Goal: Task Accomplishment & Management: Use online tool/utility

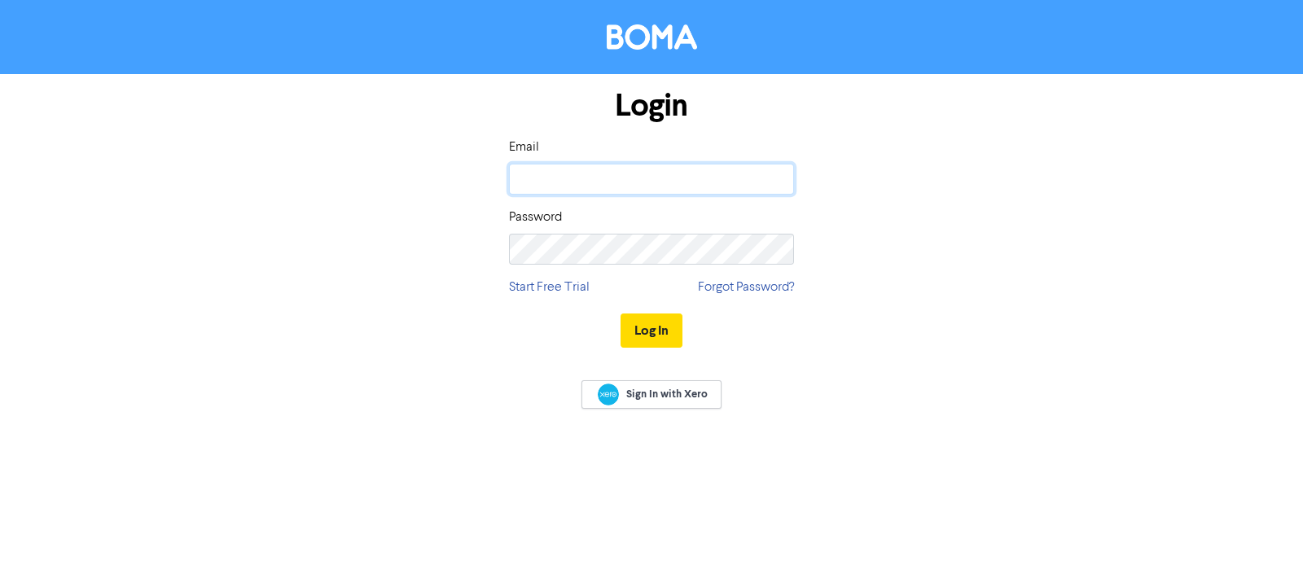
click at [675, 165] on input "email" at bounding box center [651, 179] width 285 height 31
type input "[EMAIL_ADDRESS][DOMAIN_NAME]"
click at [621, 314] on button "Log In" at bounding box center [652, 331] width 62 height 34
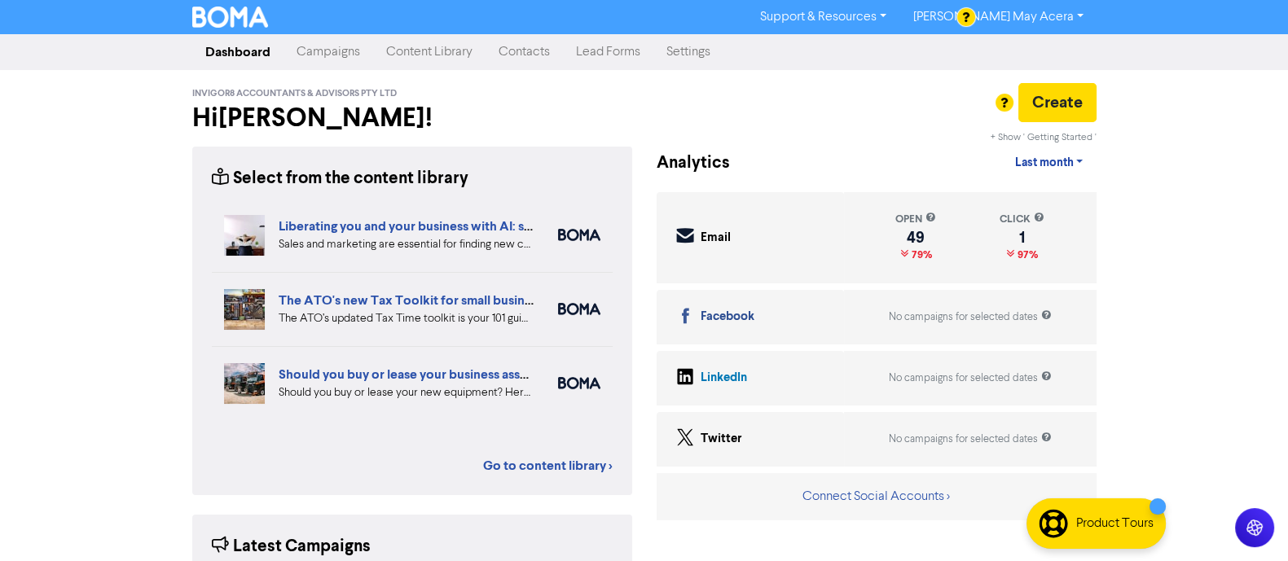
click at [318, 51] on link "Campaigns" at bounding box center [329, 52] width 90 height 33
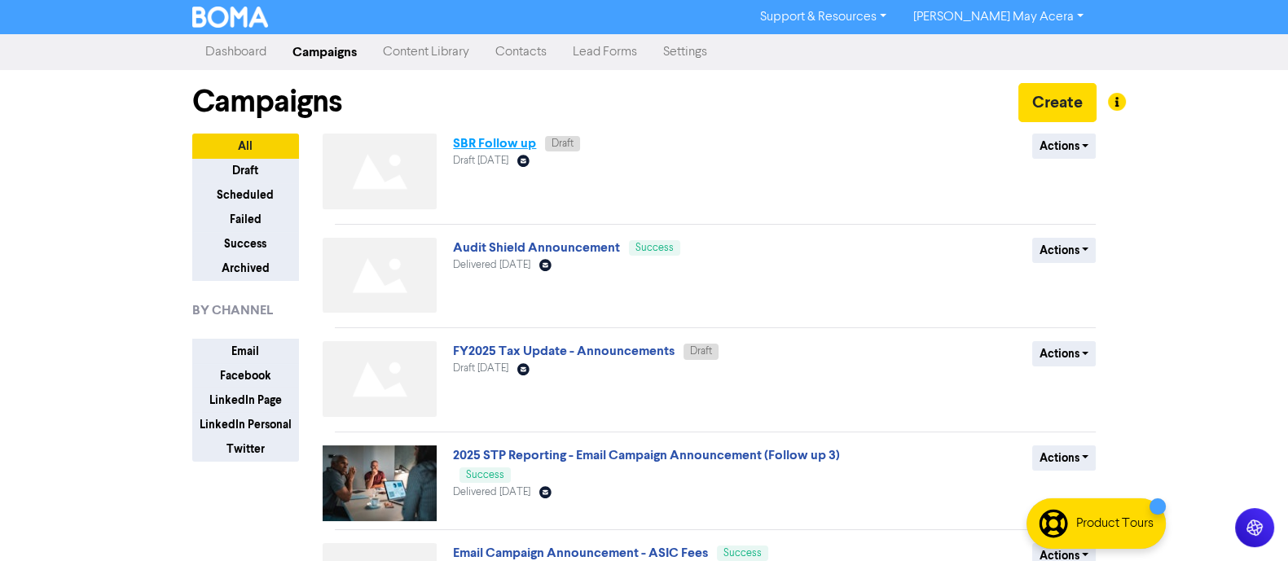
click at [494, 143] on link "SBR Follow up" at bounding box center [494, 143] width 83 height 16
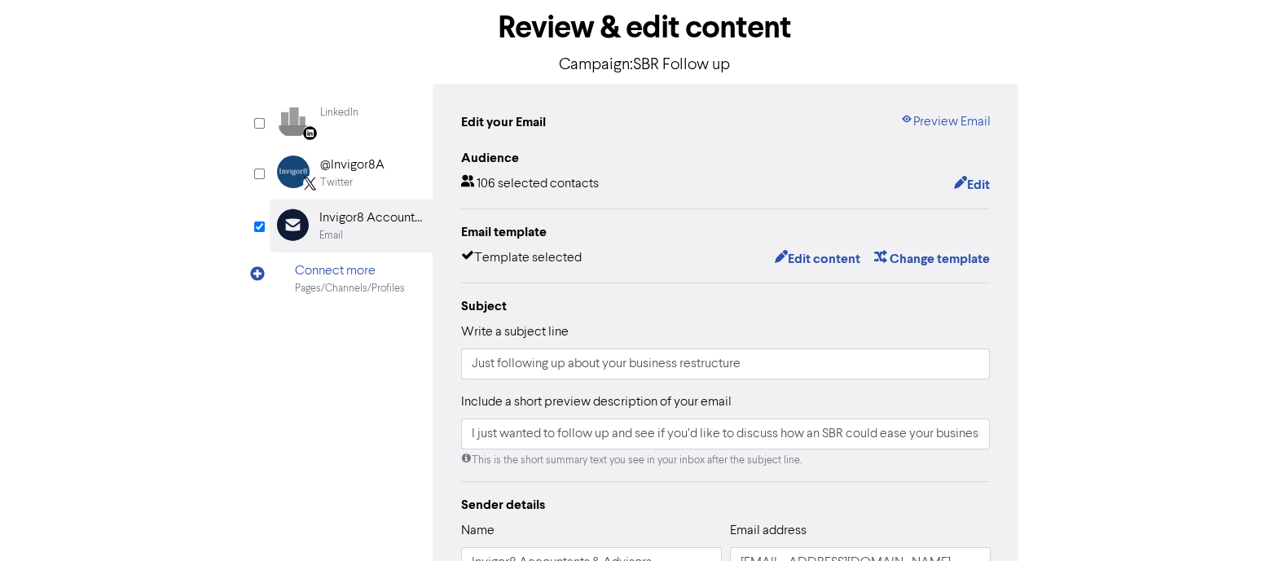
scroll to position [369, 0]
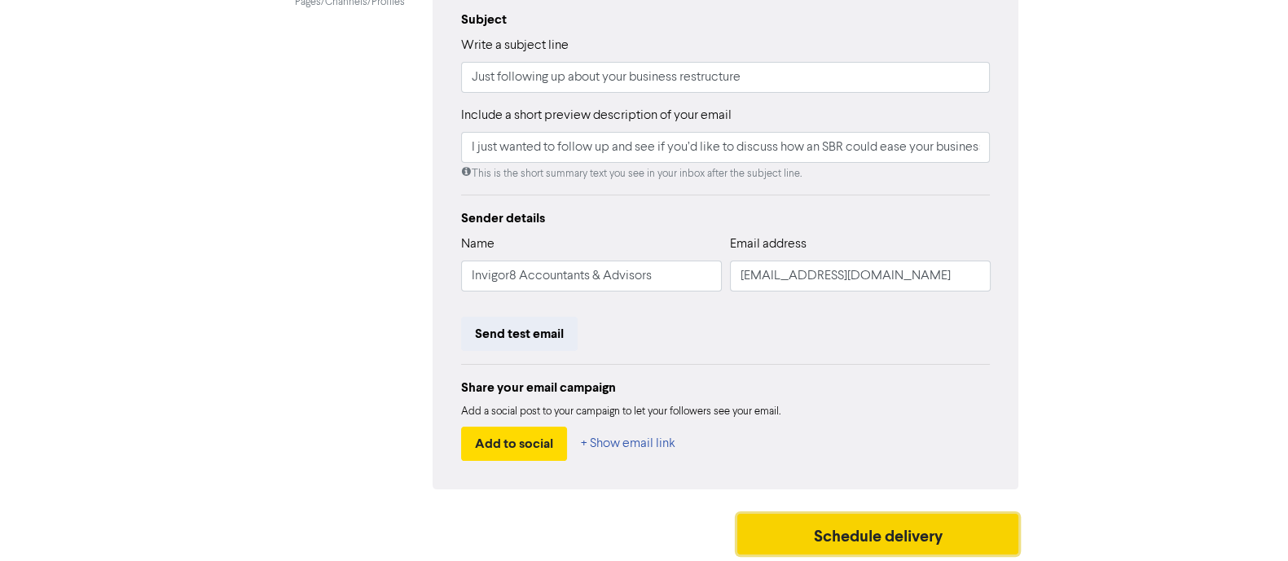
click at [819, 528] on button "Schedule delivery" at bounding box center [878, 534] width 282 height 41
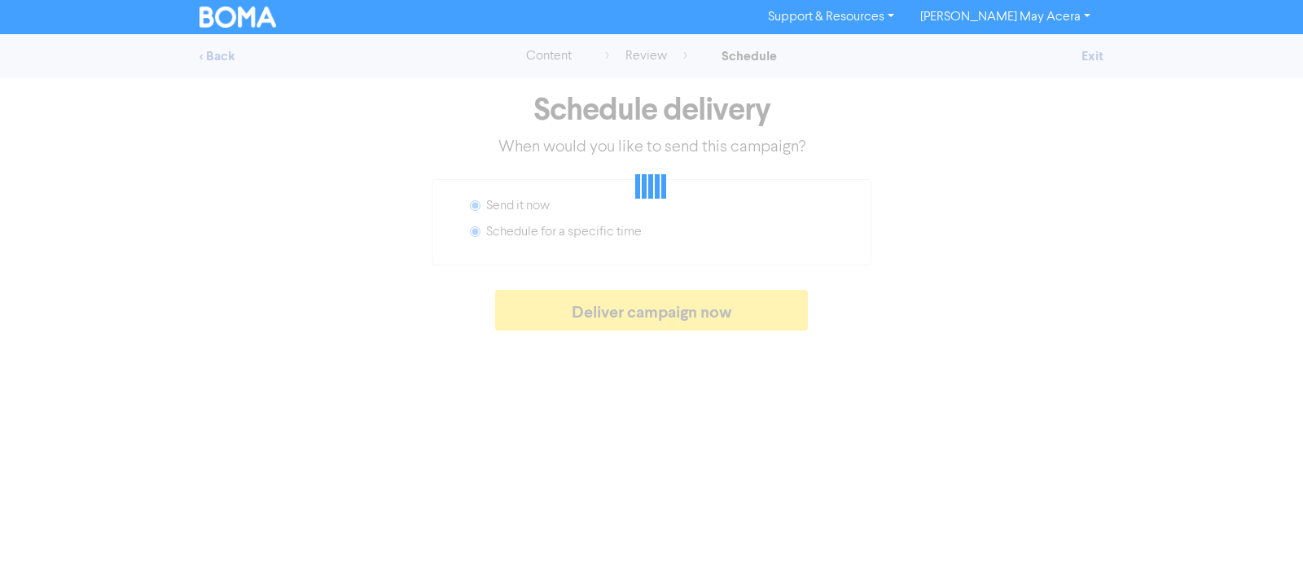
radio input "false"
radio input "true"
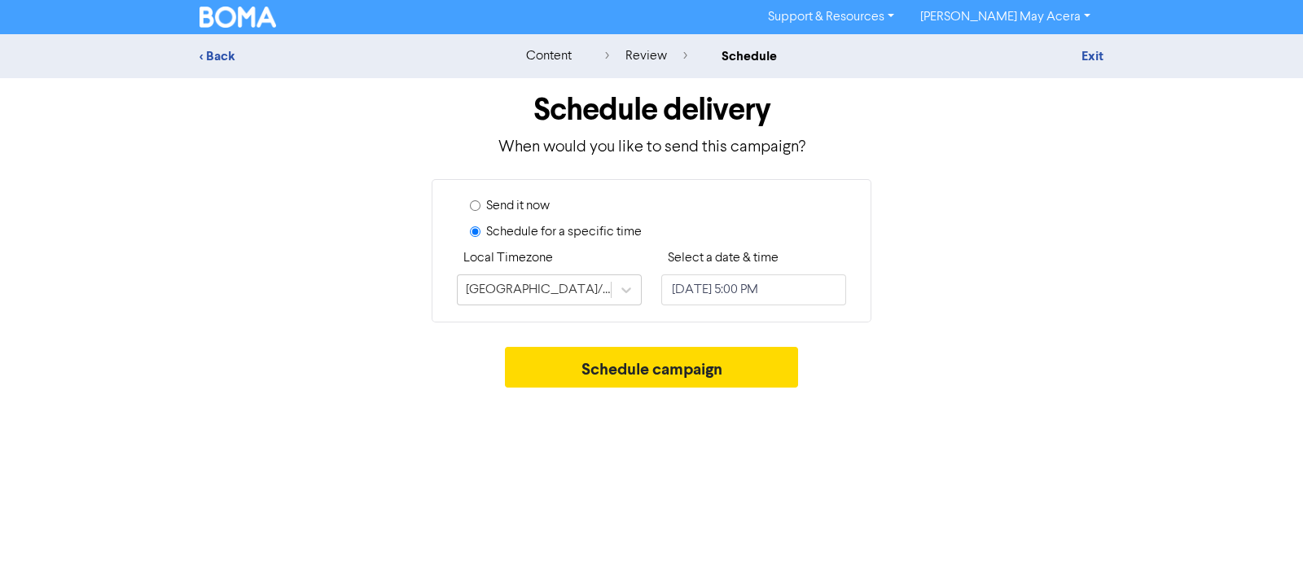
click at [475, 203] on input "Send it now" at bounding box center [475, 205] width 11 height 11
radio input "true"
radio input "false"
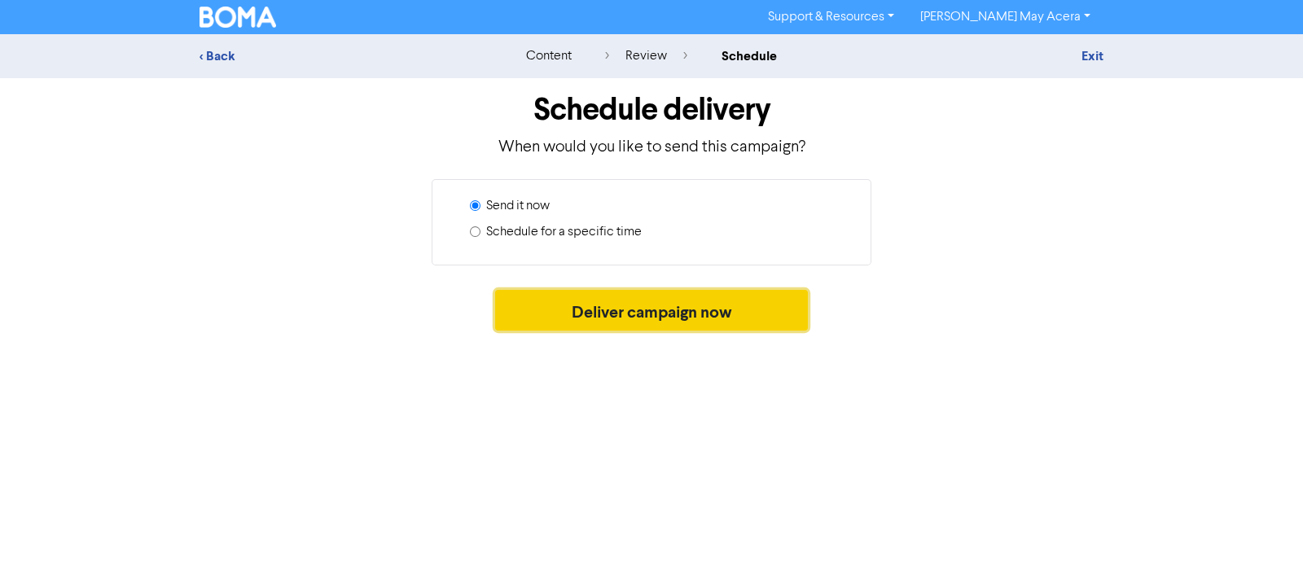
click at [591, 311] on button "Deliver campaign now" at bounding box center [652, 310] width 314 height 41
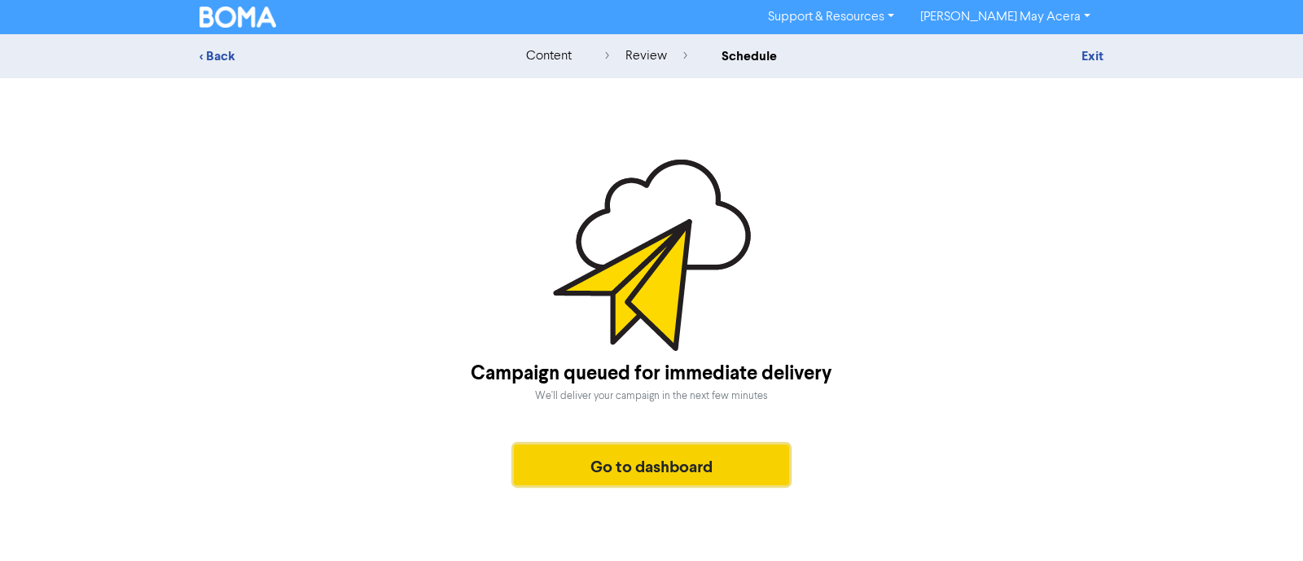
click at [603, 465] on button "Go to dashboard" at bounding box center [651, 465] width 275 height 41
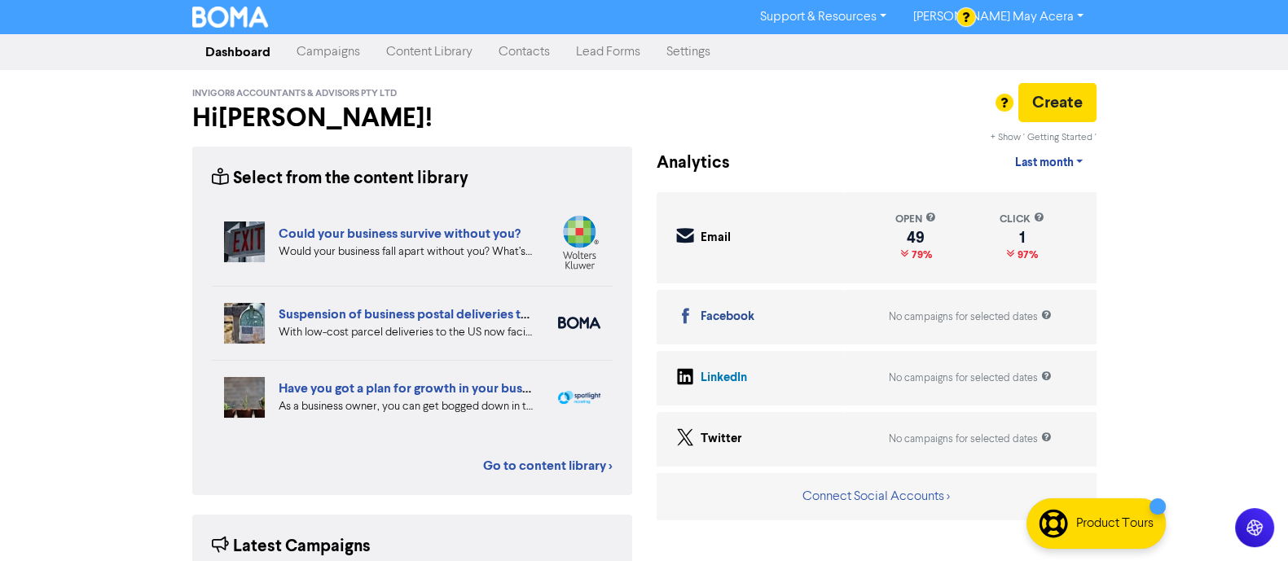
click at [334, 51] on link "Campaigns" at bounding box center [329, 52] width 90 height 33
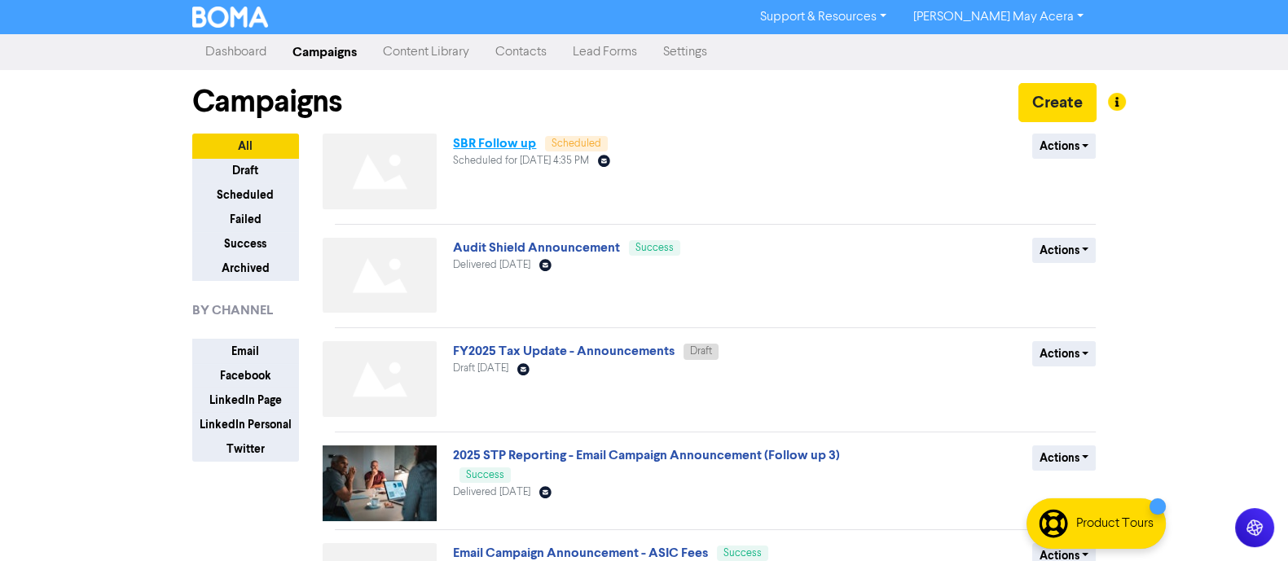
click at [497, 144] on link "SBR Follow up" at bounding box center [494, 143] width 83 height 16
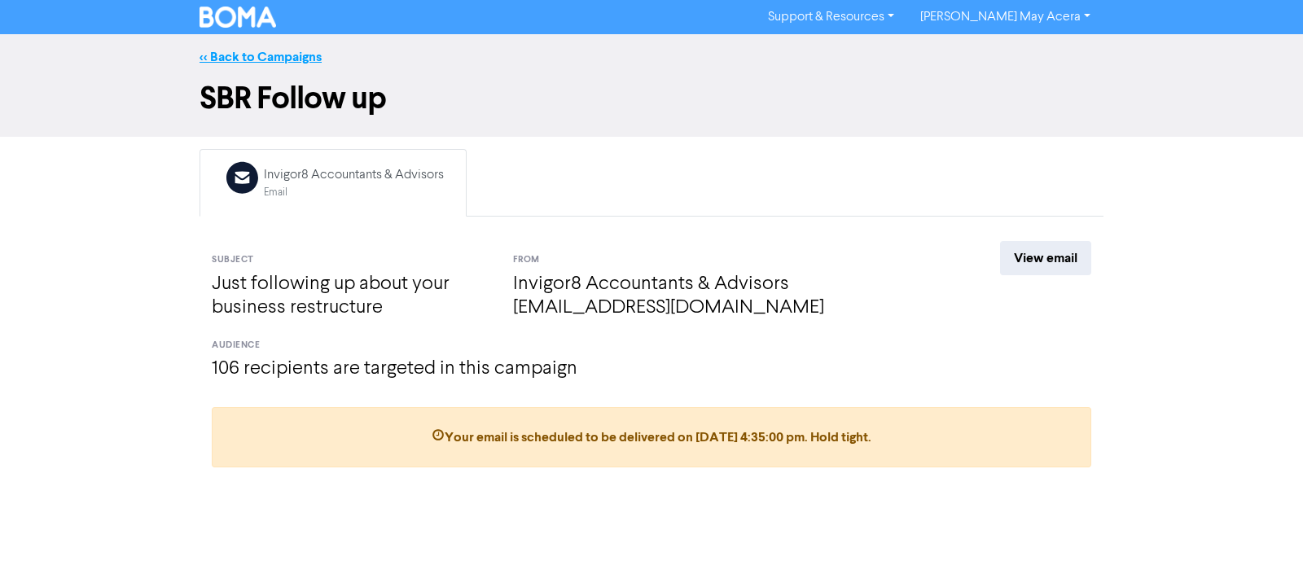
click at [262, 63] on link "<< Back to Campaigns" at bounding box center [261, 57] width 122 height 16
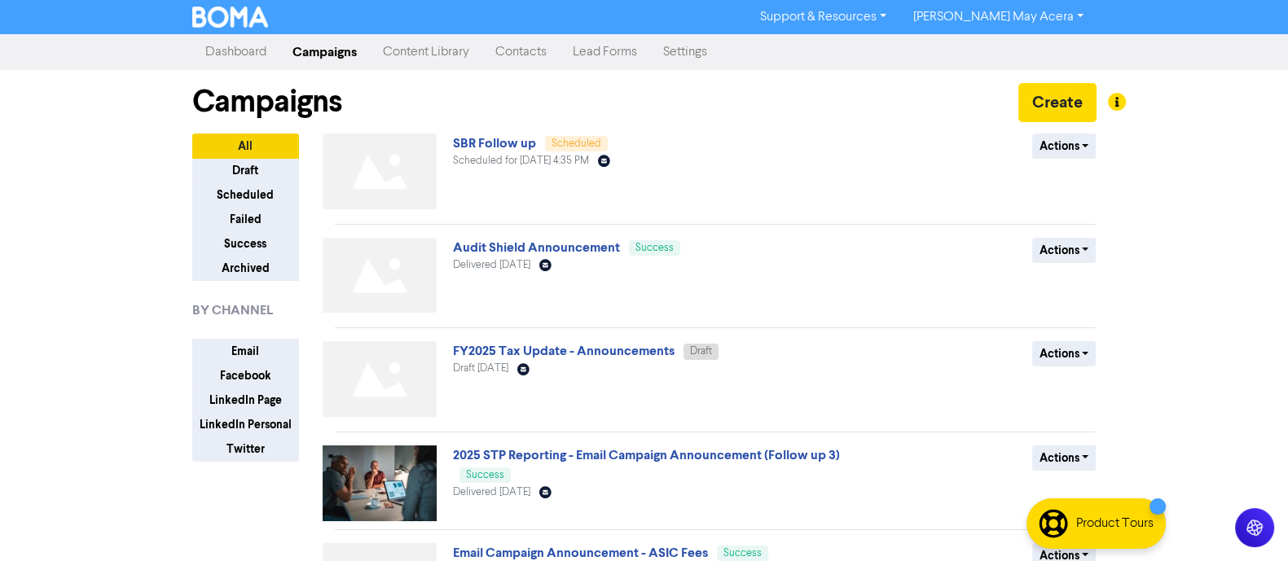
click at [501, 154] on div "Scheduled for [DATE] 4:35 PM Email Created with Sketch." at bounding box center [649, 160] width 393 height 15
click at [501, 142] on link "SBR Follow up" at bounding box center [494, 143] width 83 height 16
